Goal: Information Seeking & Learning: Learn about a topic

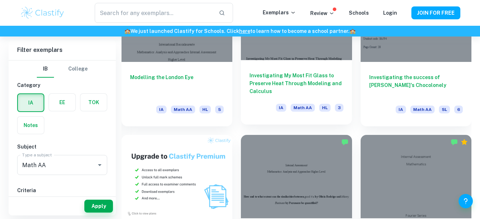
scroll to position [364, 0]
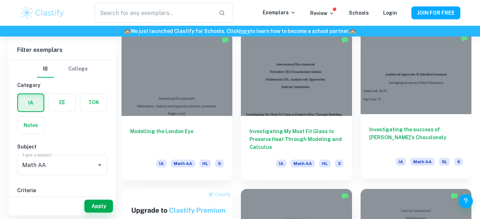
click at [416, 110] on div at bounding box center [415, 72] width 111 height 83
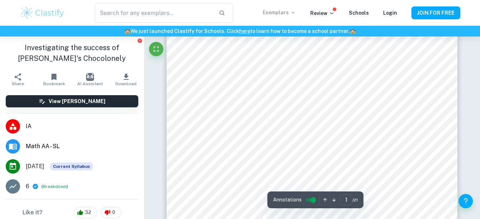
scroll to position [20, 0]
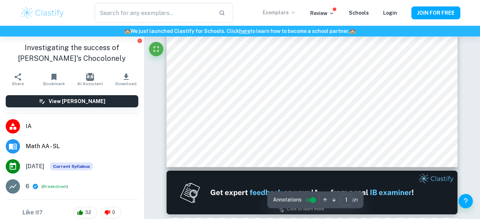
type input "2"
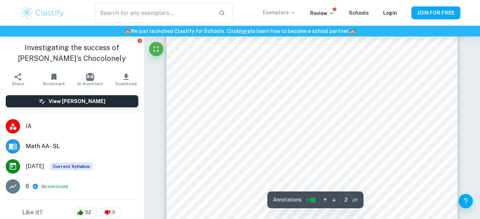
scroll to position [499, 0]
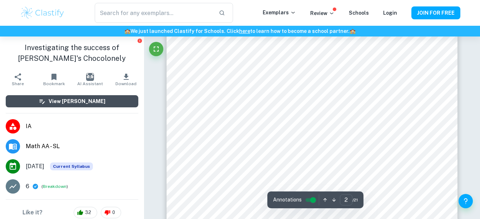
click at [102, 99] on button "View [PERSON_NAME]" at bounding box center [72, 101] width 132 height 12
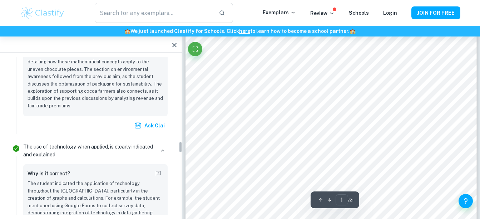
scroll to position [1144, 0]
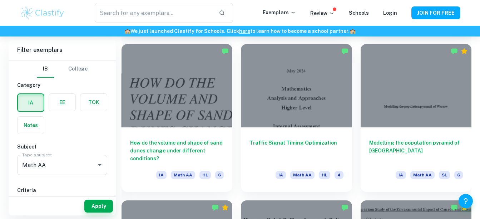
scroll to position [713, 0]
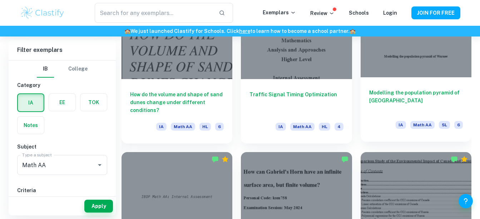
click at [408, 67] on div at bounding box center [415, 35] width 111 height 83
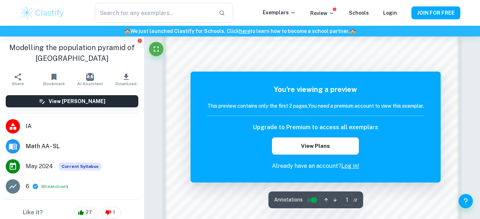
scroll to position [701, 0]
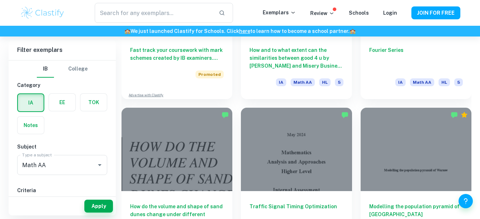
scroll to position [600, 0]
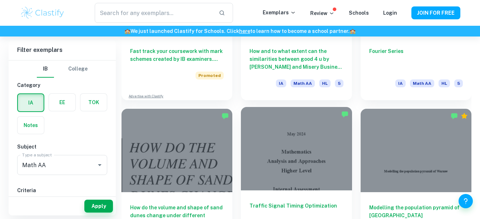
click at [316, 159] on div at bounding box center [296, 148] width 111 height 83
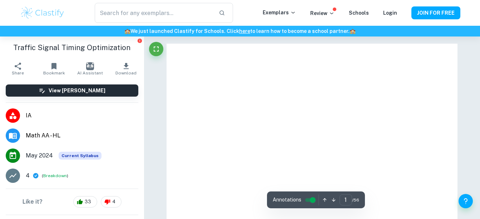
scroll to position [45, 0]
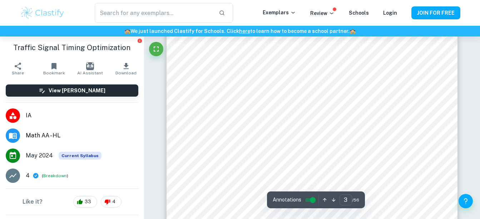
type input "3"
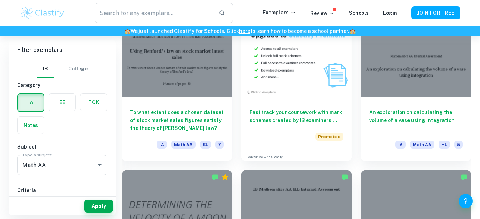
scroll to position [1285, 0]
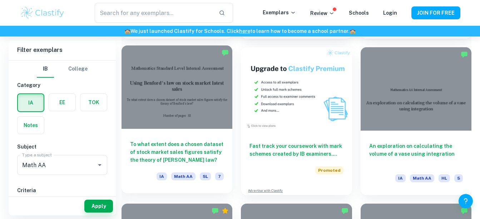
click at [189, 117] on div at bounding box center [176, 86] width 111 height 83
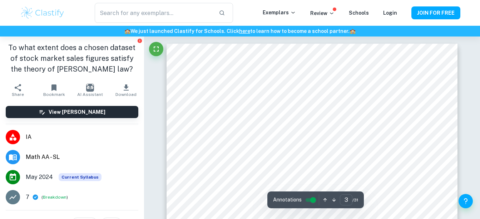
type input "3"
